Goal: Information Seeking & Learning: Learn about a topic

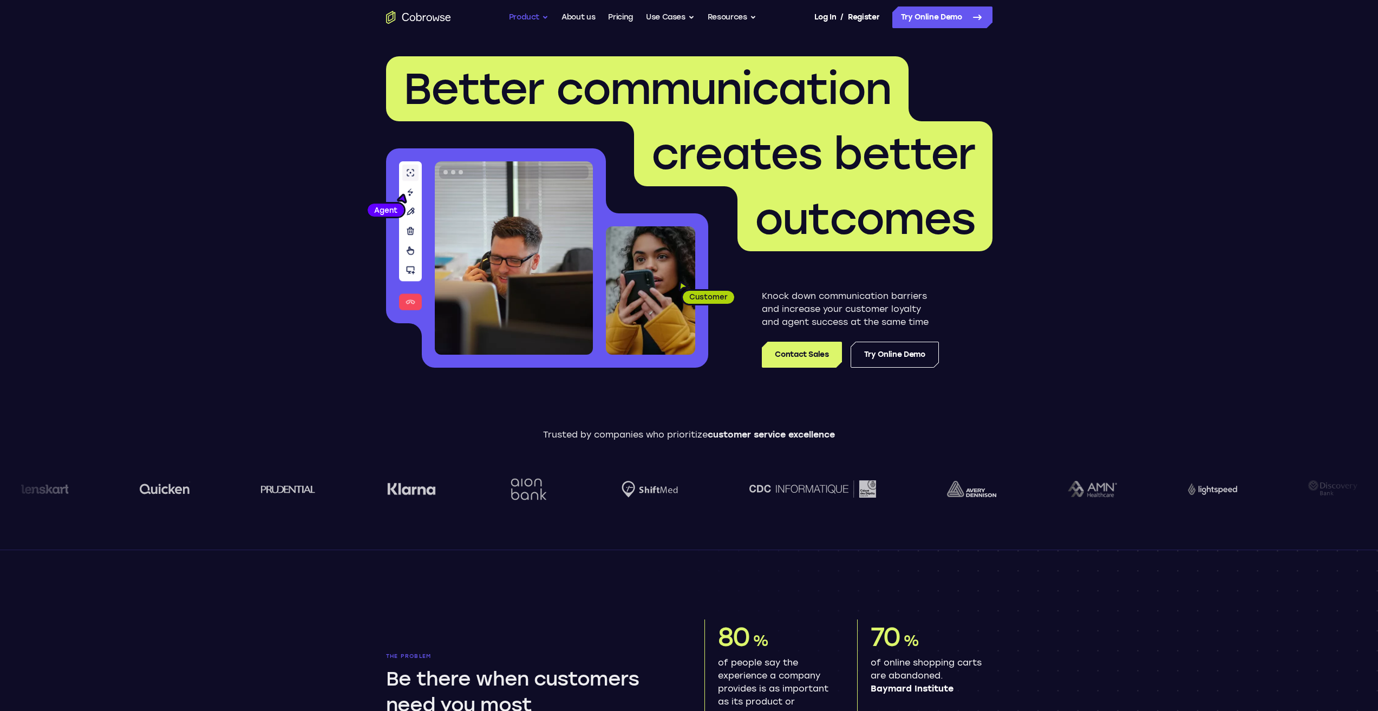
click at [526, 14] on button "Product" at bounding box center [529, 17] width 40 height 22
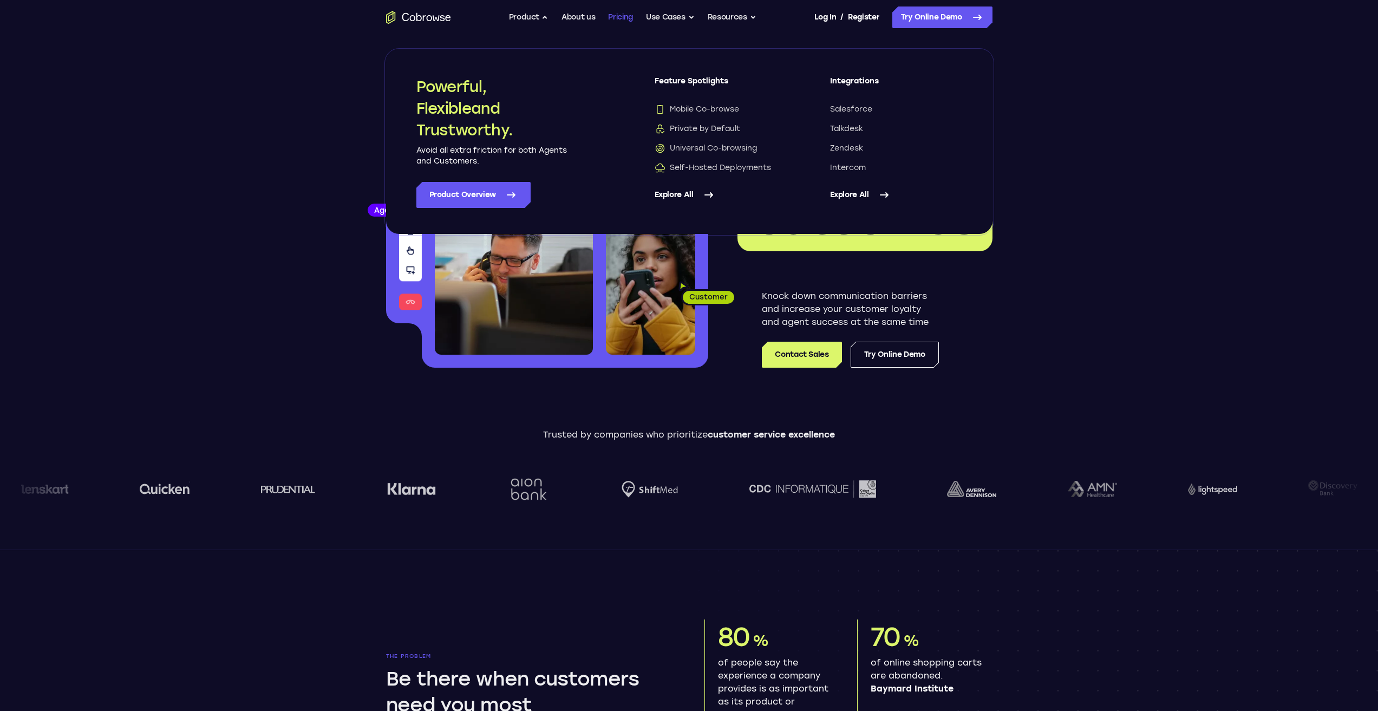
click at [623, 17] on link "Pricing" at bounding box center [620, 17] width 25 height 22
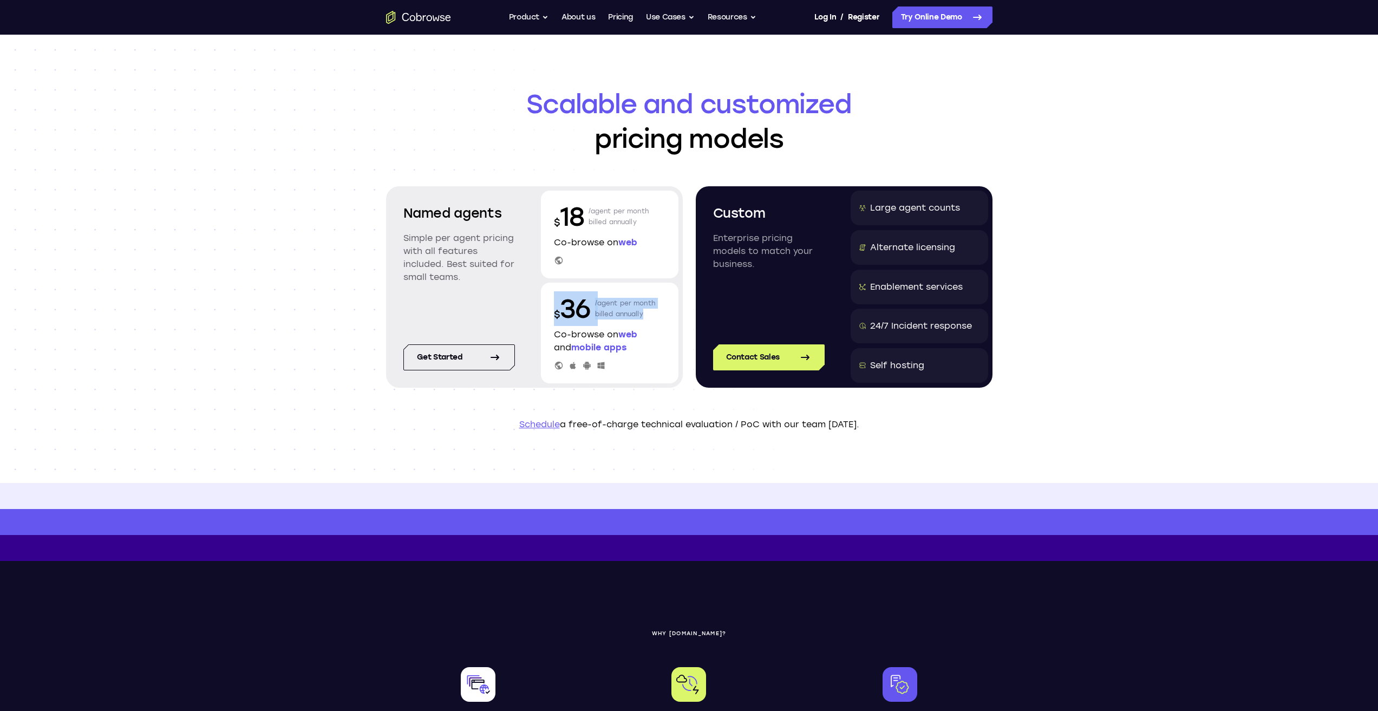
drag, startPoint x: 644, startPoint y: 316, endPoint x: 548, endPoint y: 299, distance: 98.5
click at [548, 299] on div "$ 36 /agent per month billed annually Co-browse on web and mobile apps" at bounding box center [610, 333] width 138 height 101
click at [247, 321] on div "Scalable and customized pricing models Named agents Simple per agent pricing wi…" at bounding box center [689, 259] width 1378 height 448
click at [521, 298] on div "Named agents Simple per agent pricing with all features included. Best suited f…" at bounding box center [534, 286] width 297 height 201
click at [284, 292] on div "Scalable and customized pricing models Named agents Simple per agent pricing wi…" at bounding box center [689, 259] width 1378 height 448
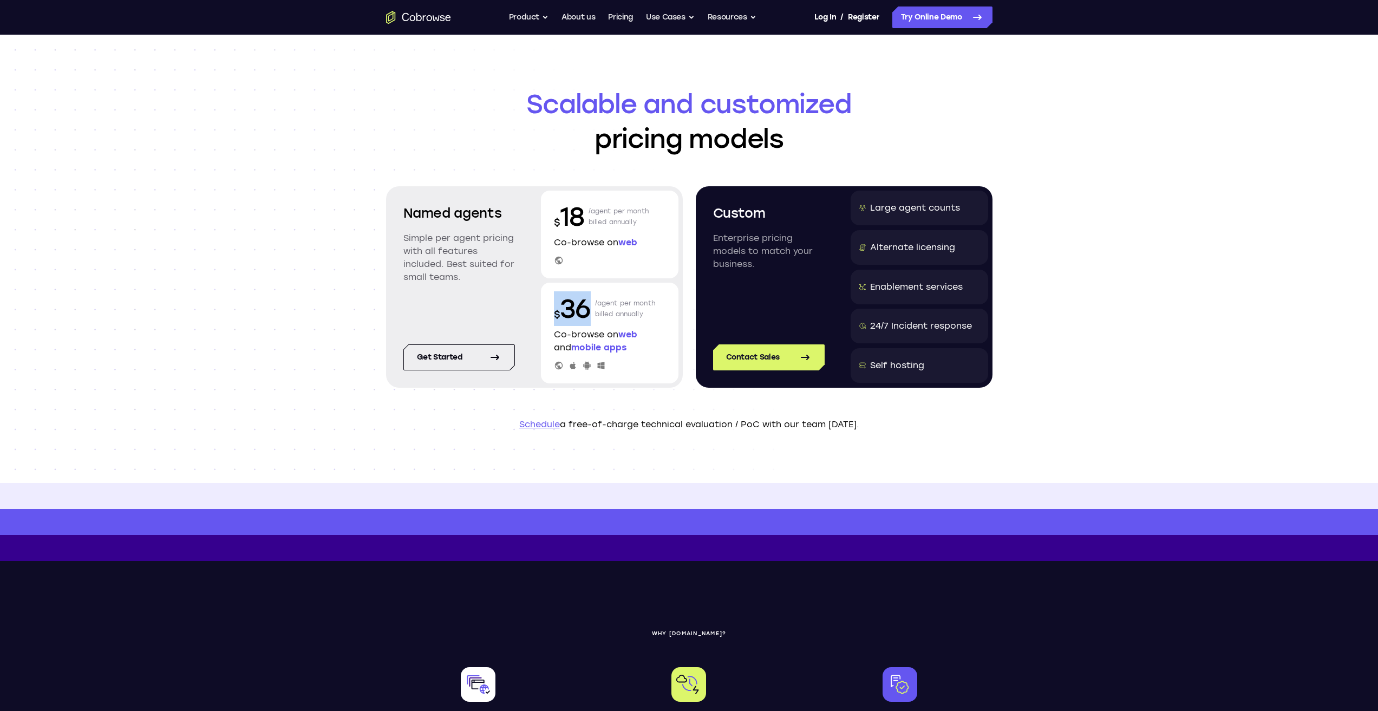
drag, startPoint x: 539, startPoint y: 314, endPoint x: 589, endPoint y: 312, distance: 50.4
click at [589, 312] on div "Named agents Simple per agent pricing with all features included. Best suited f…" at bounding box center [534, 286] width 297 height 201
copy p "$ 36"
click at [598, 309] on p "/agent per month billed annually" at bounding box center [625, 308] width 61 height 35
drag, startPoint x: 549, startPoint y: 309, endPoint x: 631, endPoint y: 302, distance: 83.2
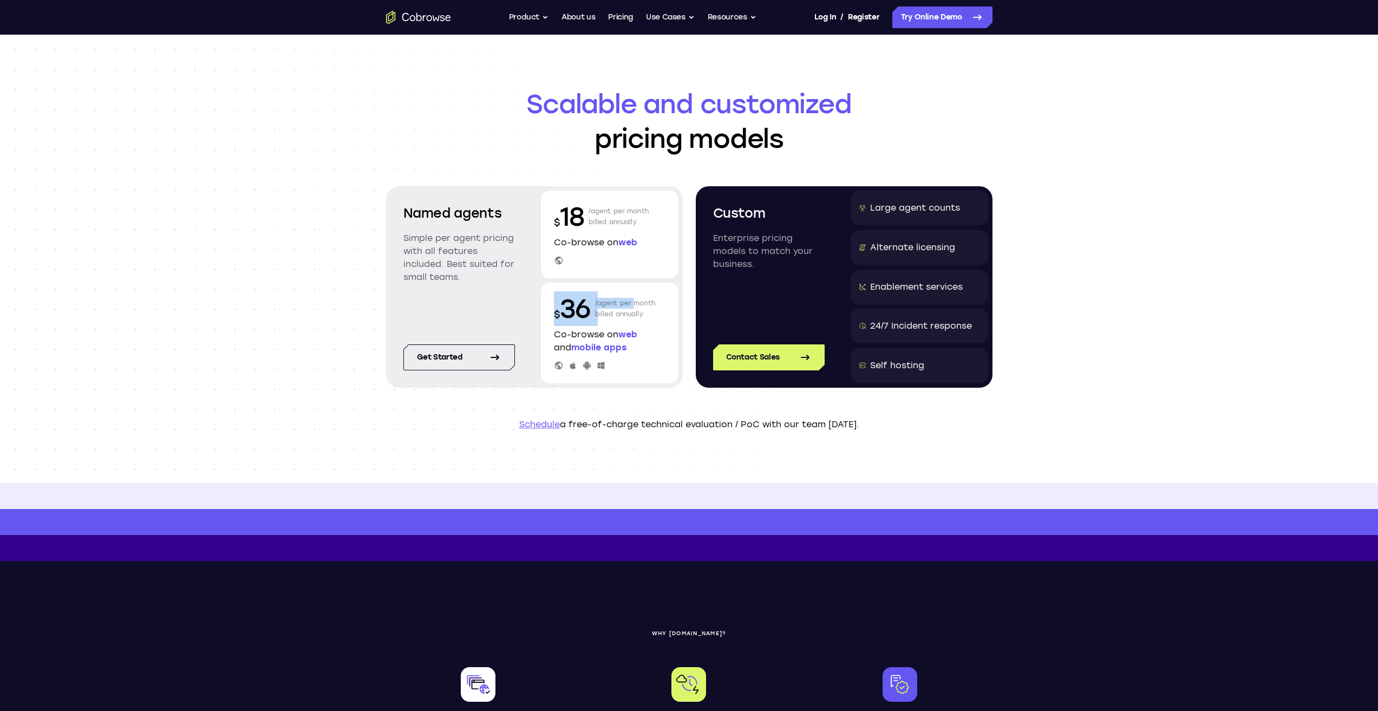
click at [631, 302] on div "$ 36 /agent per month billed annually Co-browse on web and mobile apps" at bounding box center [610, 333] width 138 height 101
copy div "$ 36 /agent per"
